Goal: Task Accomplishment & Management: Manage account settings

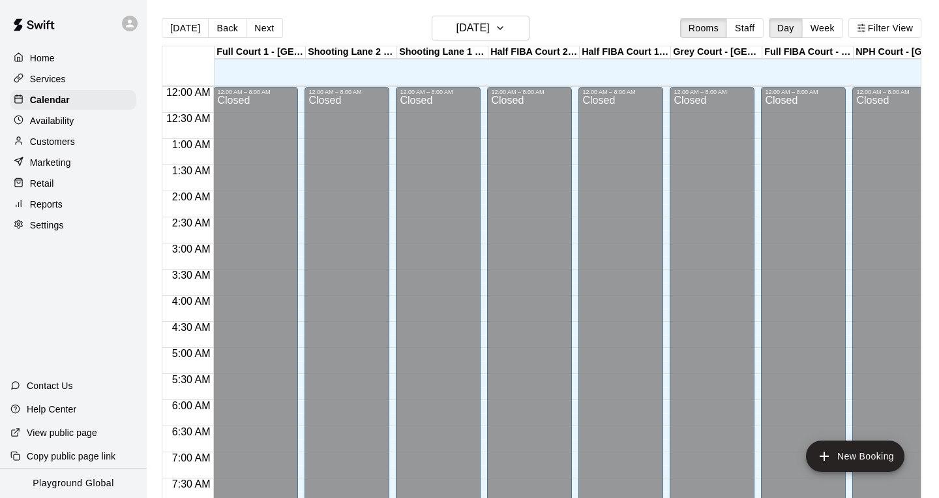
scroll to position [681, 0]
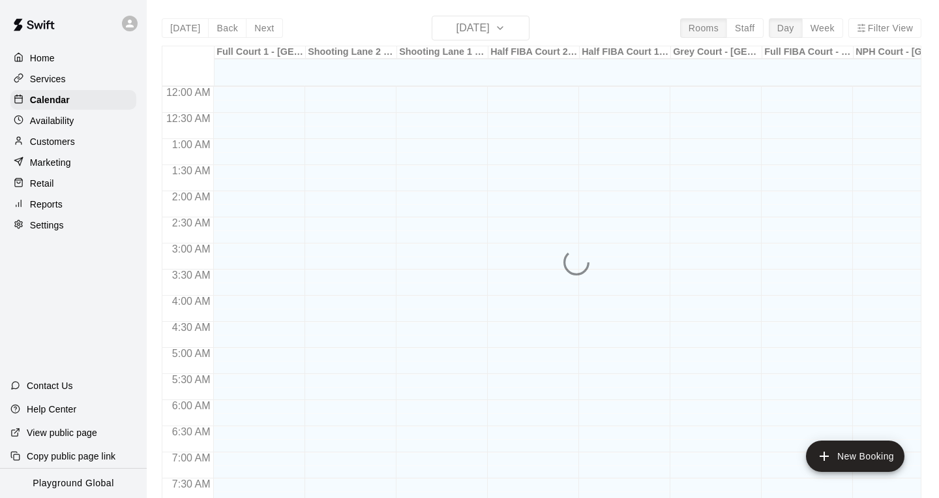
scroll to position [722, 0]
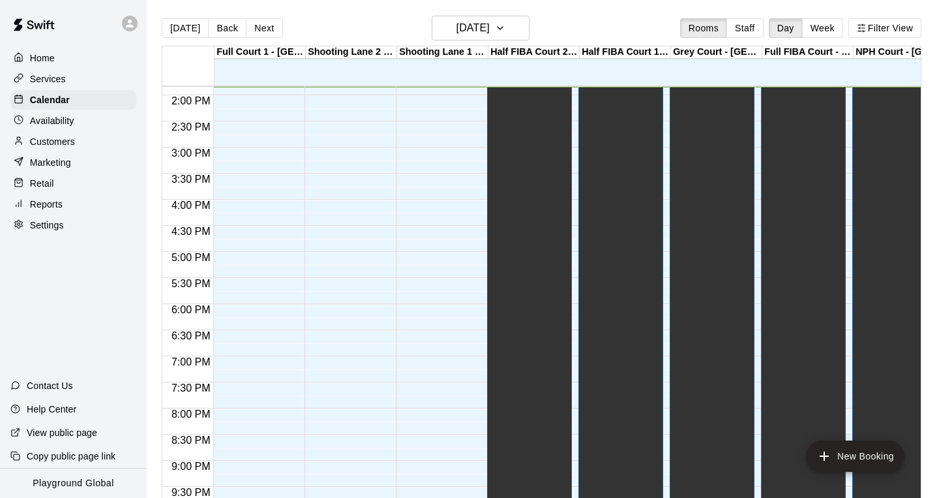
click at [55, 220] on p "Settings" at bounding box center [47, 224] width 34 height 13
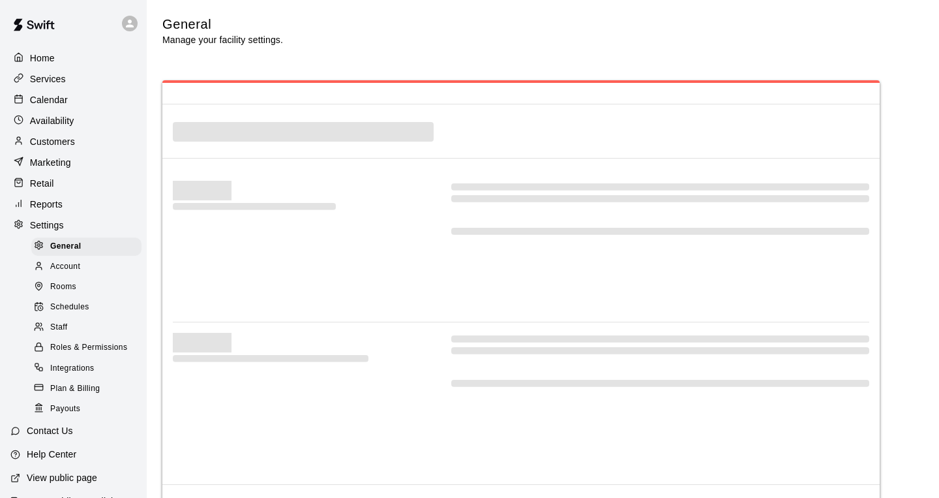
scroll to position [2381, 0]
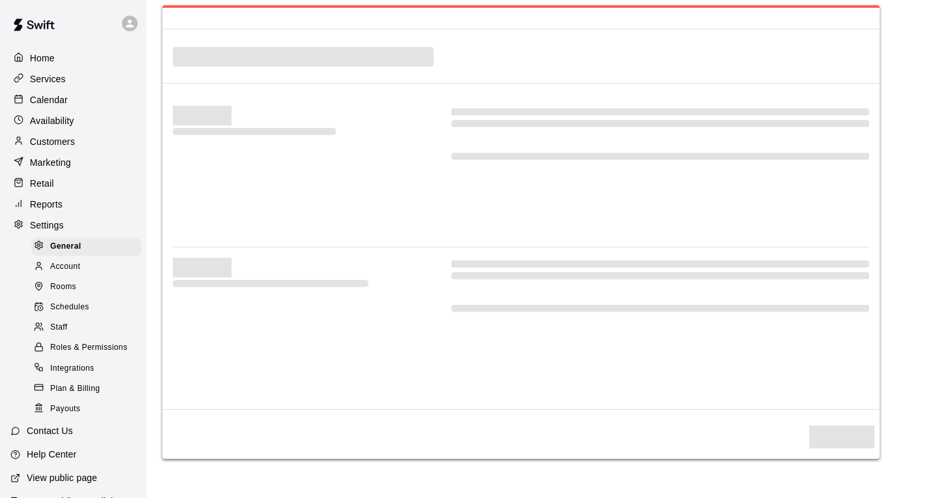
select select "**"
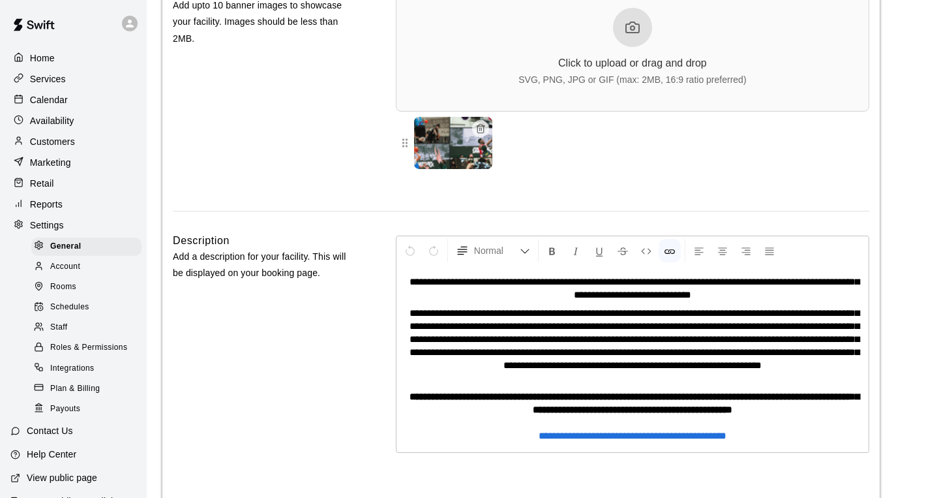
scroll to position [2670, 0]
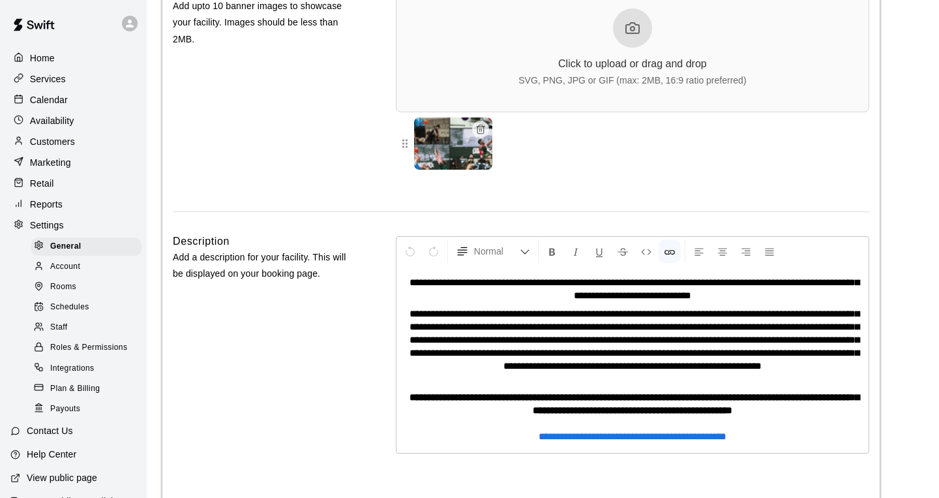
click at [70, 384] on span "Plan & Billing" at bounding box center [75, 388] width 50 height 13
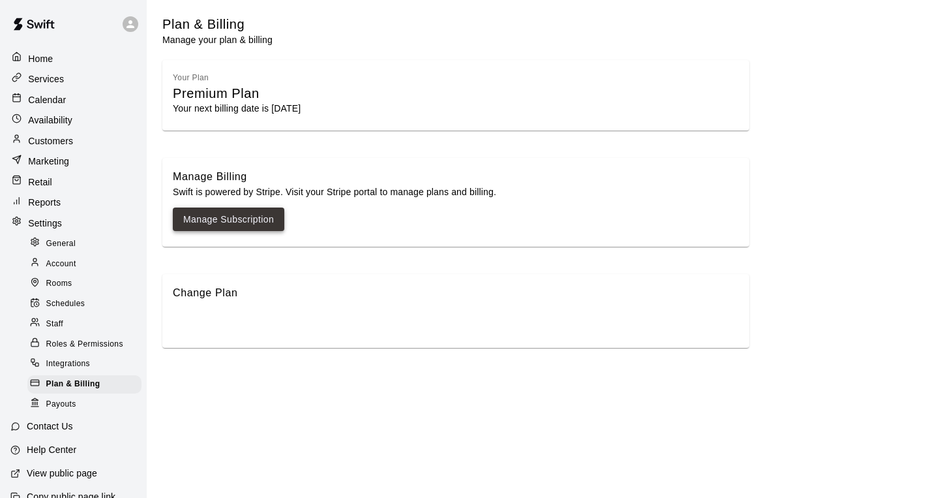
click at [258, 215] on link "Manage Subscription" at bounding box center [228, 219] width 91 height 16
click at [128, 22] on icon at bounding box center [131, 24] width 12 height 12
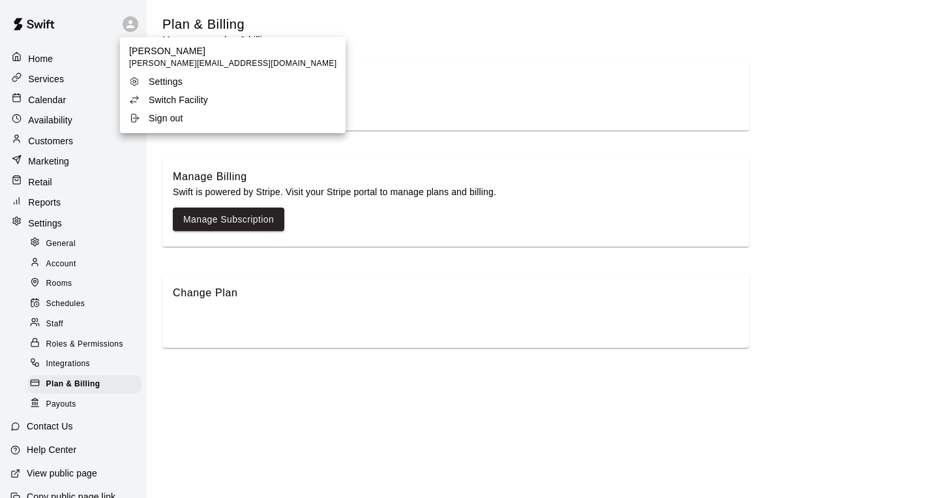
click at [186, 102] on p "Switch Facility" at bounding box center [178, 99] width 59 height 13
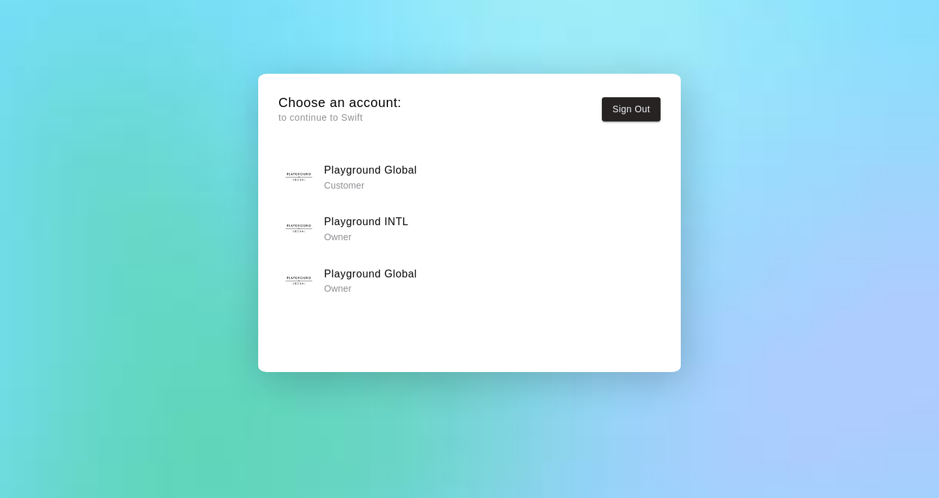
click at [415, 218] on div "Playground INTL Owner" at bounding box center [470, 228] width 374 height 33
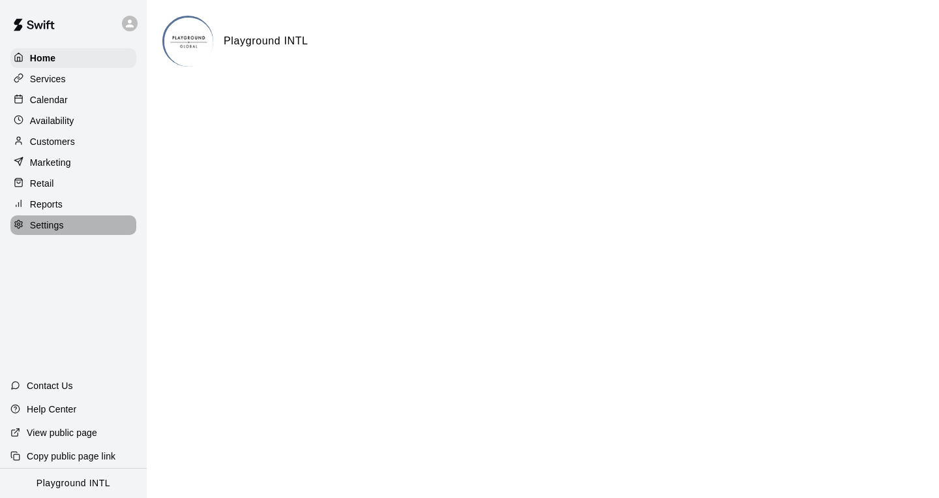
click at [57, 217] on div "Settings" at bounding box center [73, 225] width 126 height 20
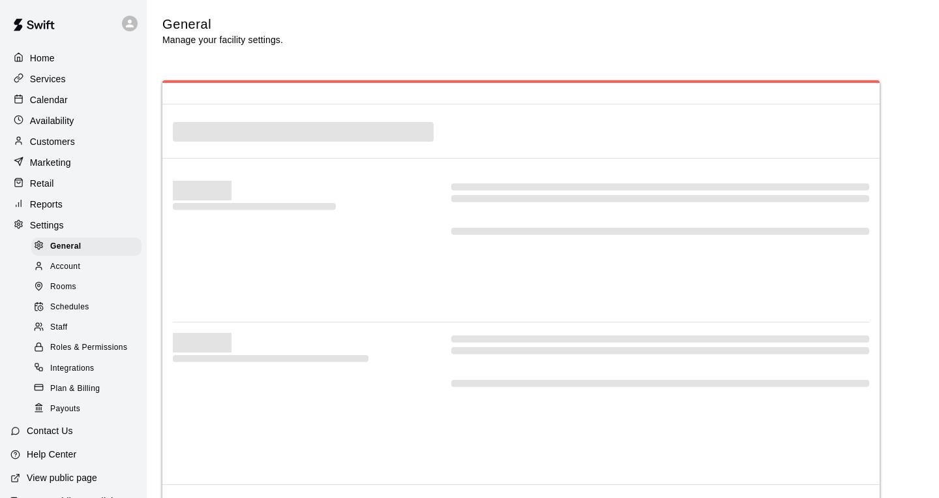
select select "**"
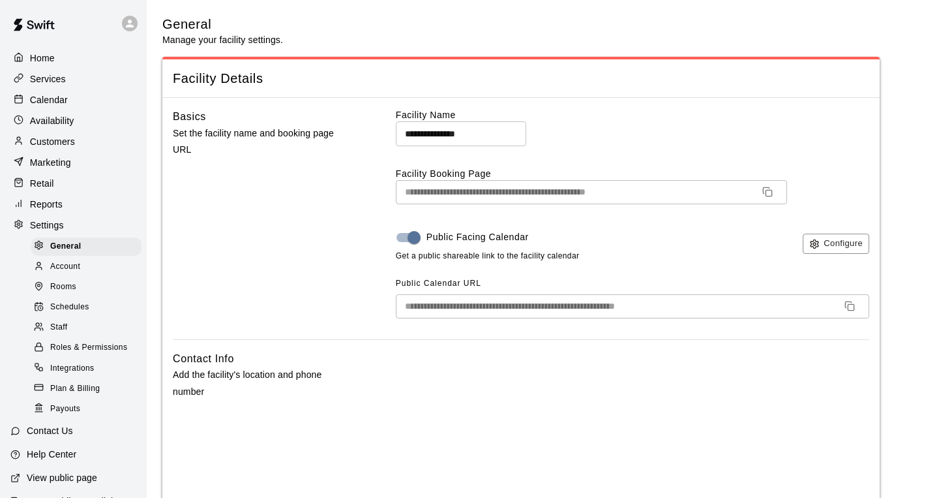
scroll to position [2381, 0]
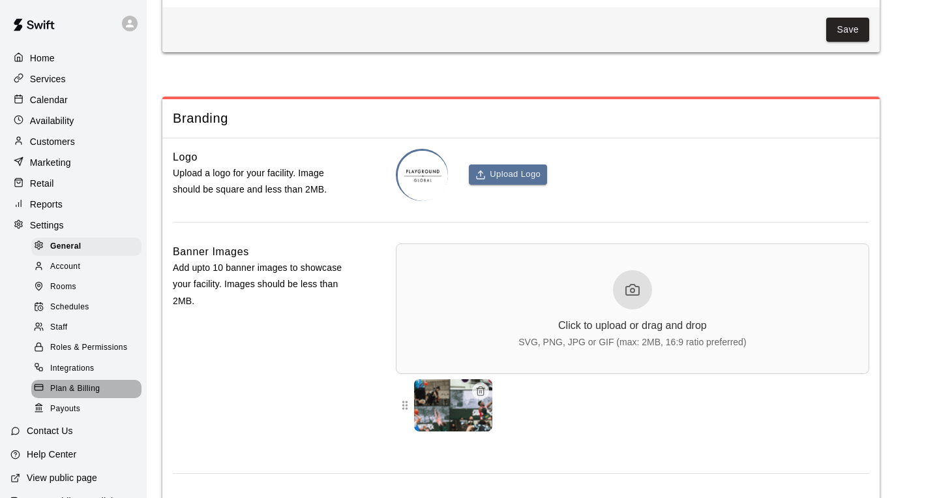
click at [74, 385] on span "Plan & Billing" at bounding box center [75, 388] width 50 height 13
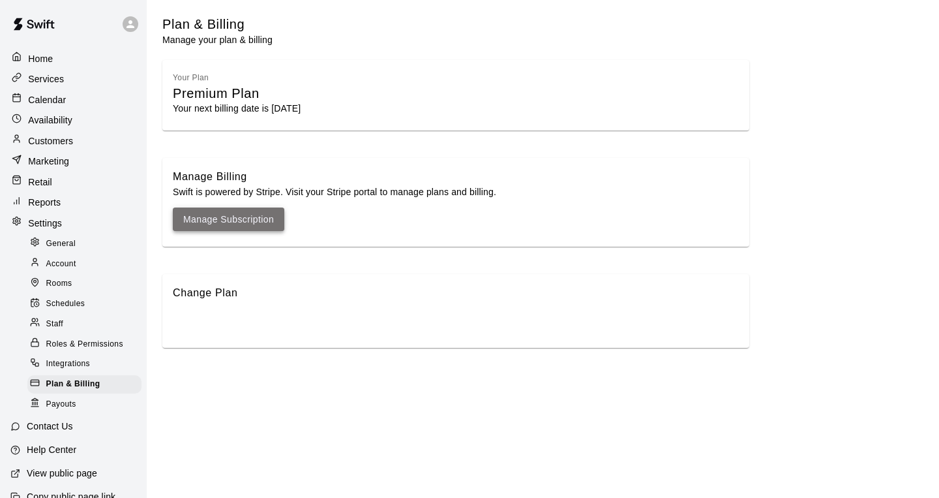
click at [255, 216] on link "Manage Subscription" at bounding box center [228, 219] width 91 height 16
